Goal: Navigation & Orientation: Find specific page/section

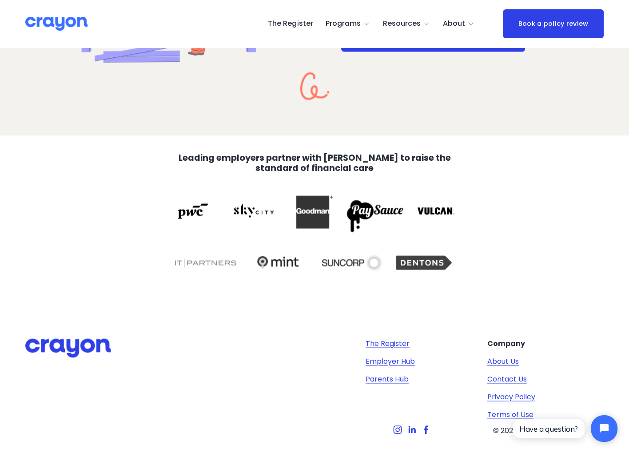
scroll to position [1465, 0]
click at [0, 0] on span "Parent Hub" at bounding box center [0, 0] width 0 height 0
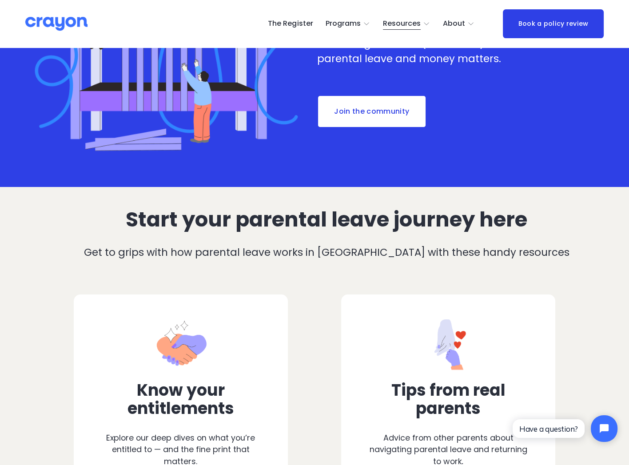
scroll to position [311, 0]
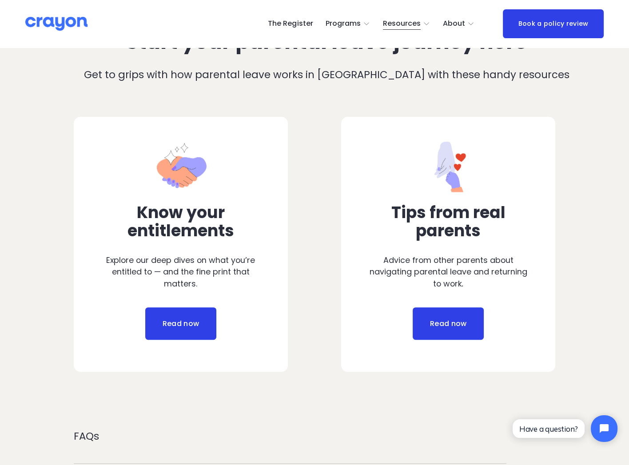
click at [180, 325] on link "Read now" at bounding box center [180, 323] width 71 height 33
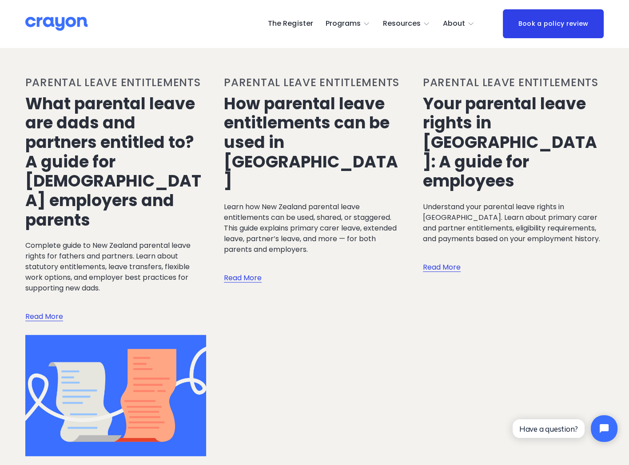
scroll to position [533, 0]
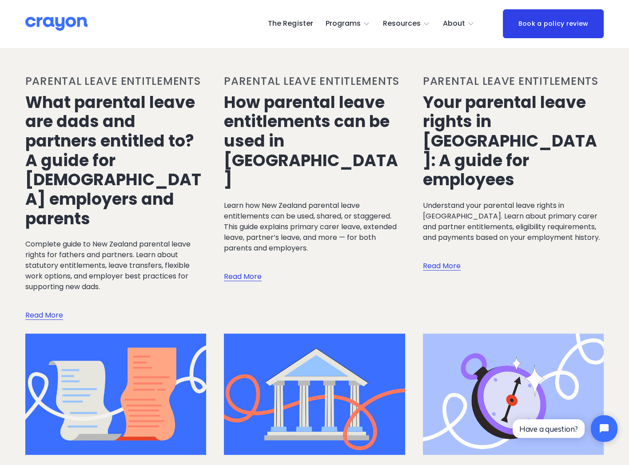
click at [52, 20] on img at bounding box center [56, 24] width 62 height 16
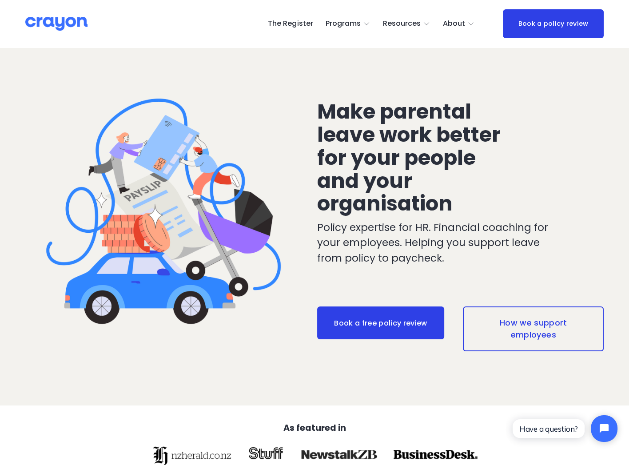
click at [287, 24] on link "The Register" at bounding box center [290, 24] width 45 height 14
